Goal: Transaction & Acquisition: Purchase product/service

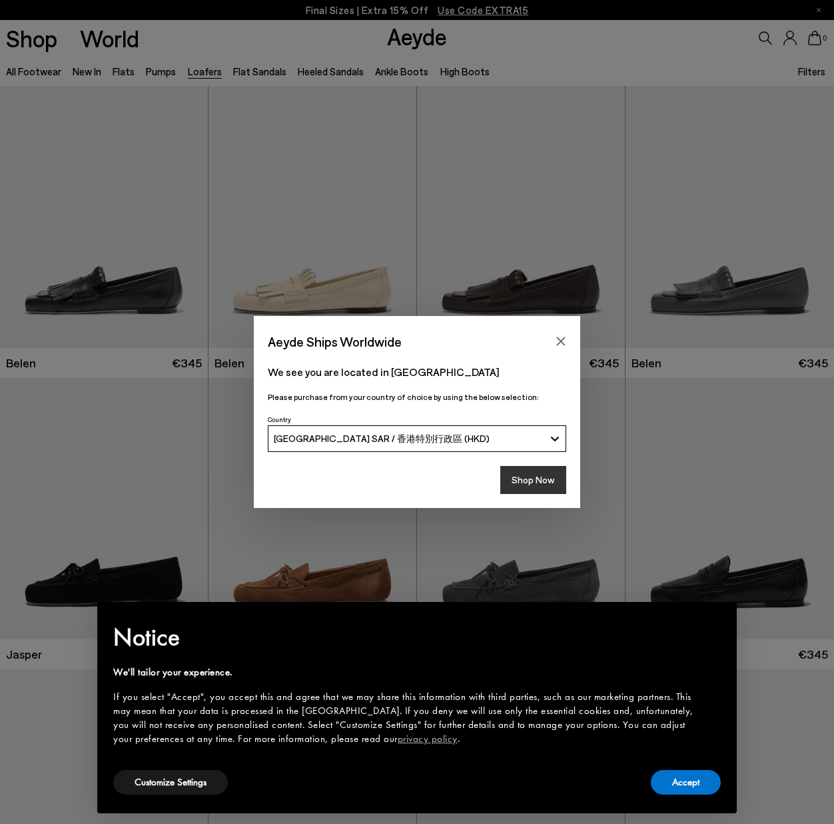
click at [525, 488] on button "Shop Now" at bounding box center [533, 480] width 66 height 28
click at [526, 476] on button "Shop Now" at bounding box center [533, 480] width 66 height 28
click at [565, 339] on icon "Close" at bounding box center [561, 341] width 11 height 11
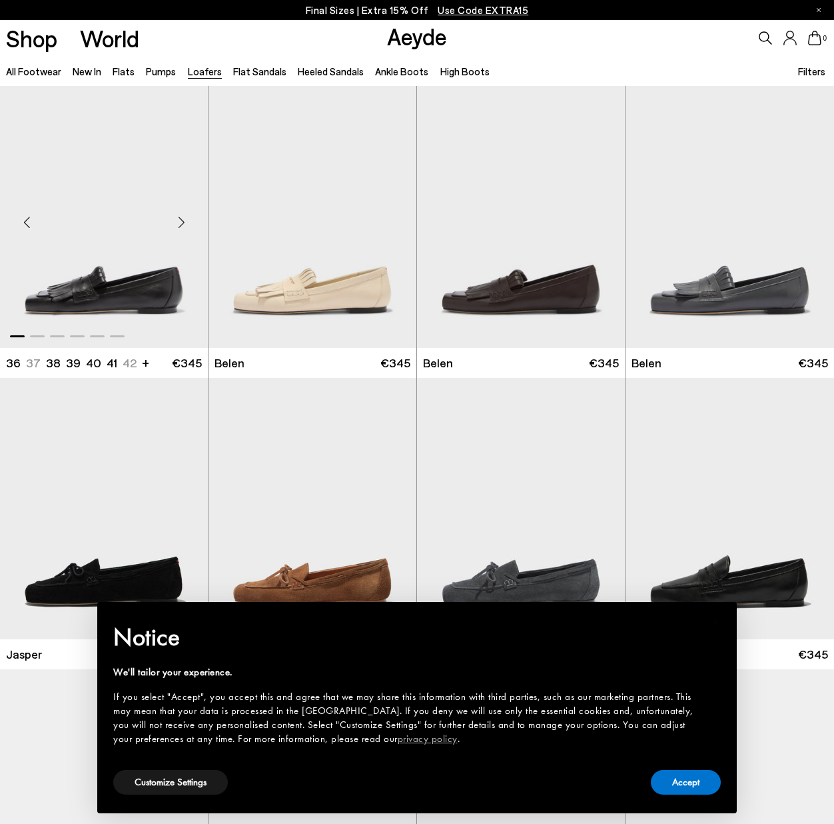
click at [113, 259] on img "1 / 6" at bounding box center [104, 216] width 208 height 261
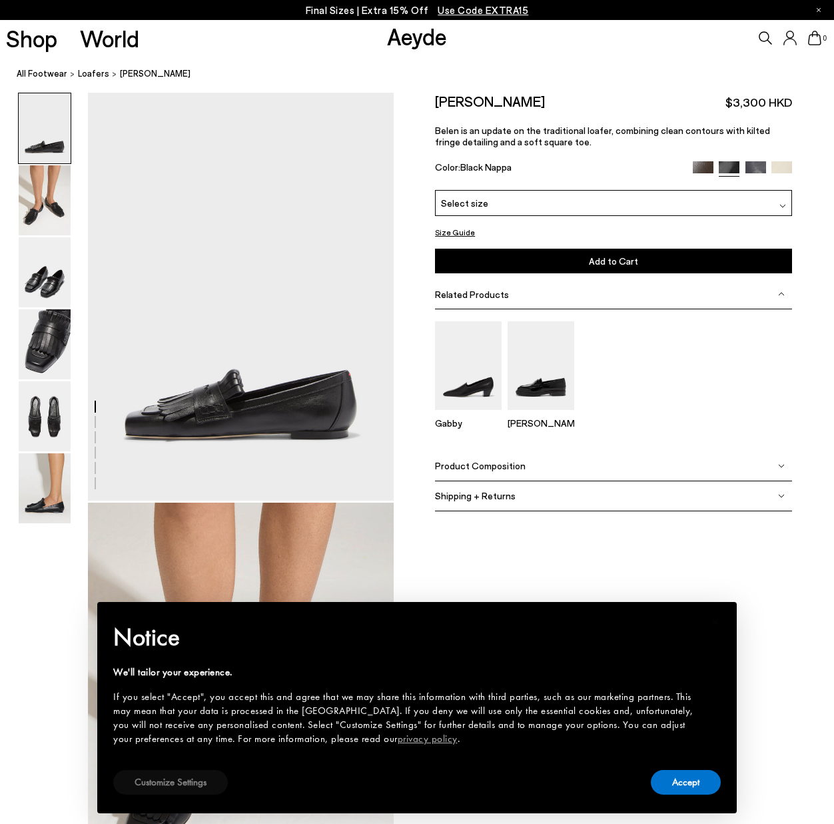
click at [177, 774] on button "Customize Settings" at bounding box center [170, 782] width 115 height 25
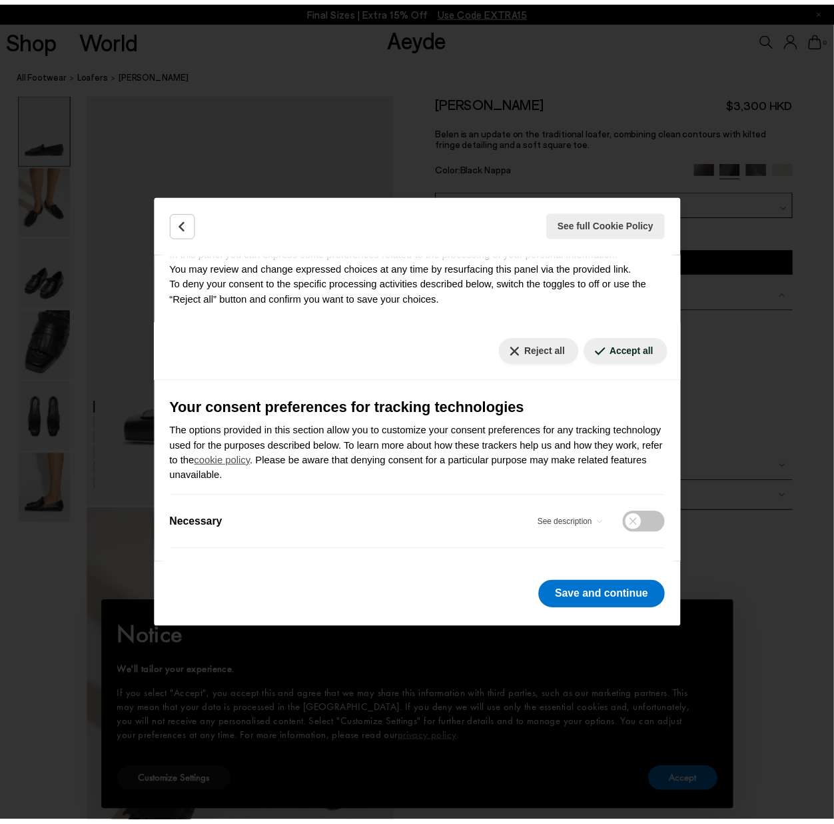
scroll to position [127, 0]
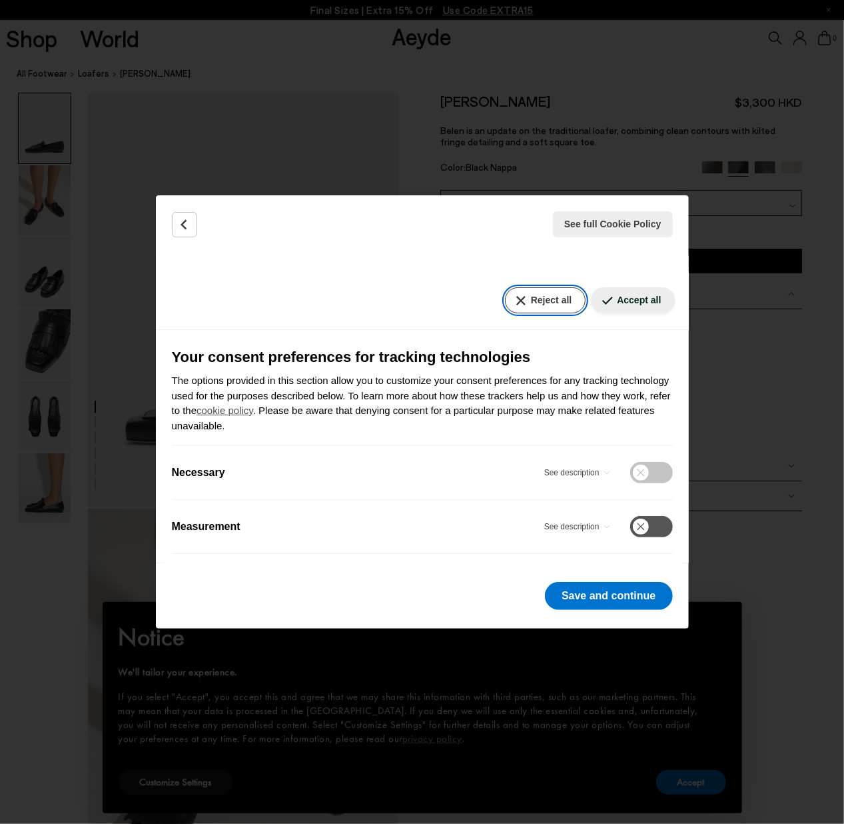
click at [556, 303] on button "Reject all" at bounding box center [545, 300] width 81 height 26
click at [589, 604] on button "Save and continue" at bounding box center [608, 596] width 127 height 28
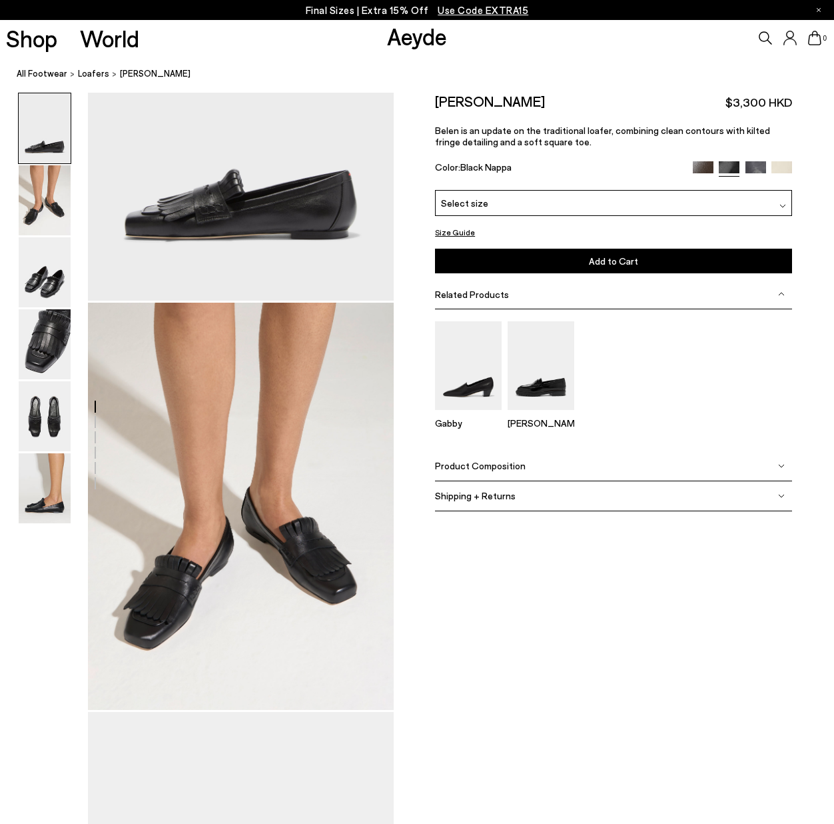
scroll to position [0, 0]
